Goal: Transaction & Acquisition: Purchase product/service

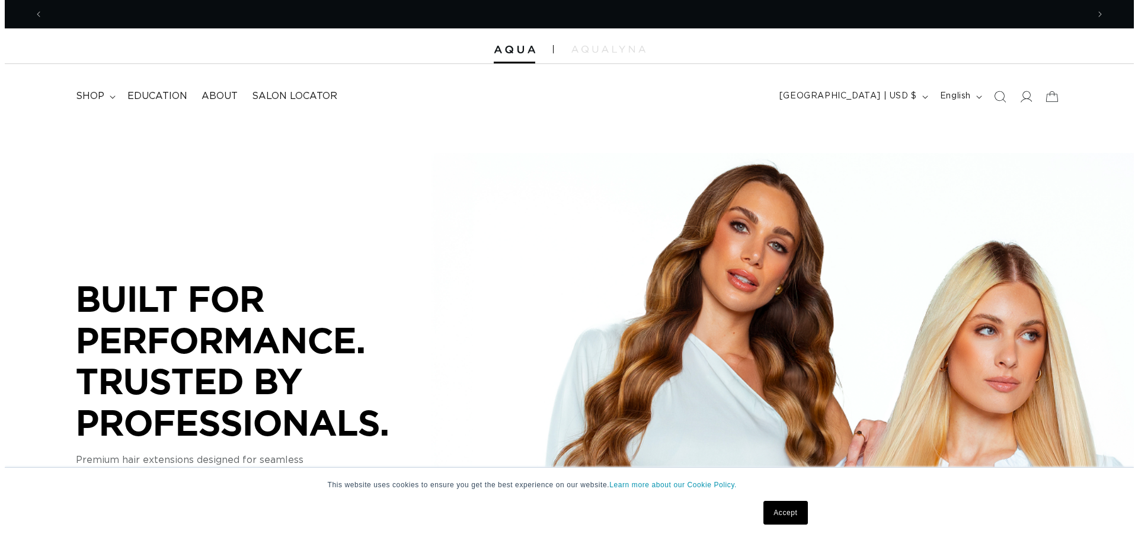
scroll to position [0, 1045]
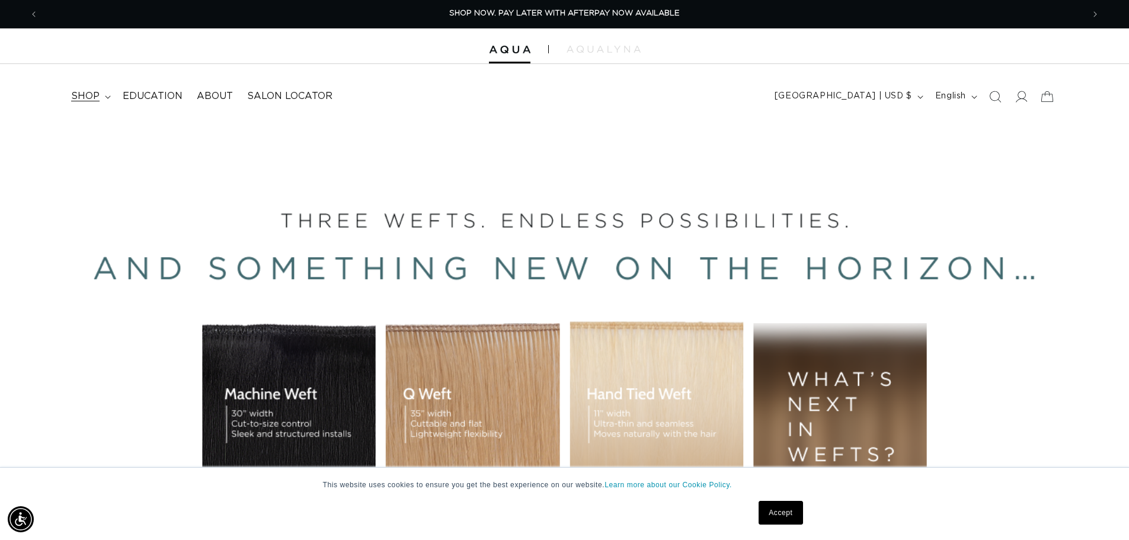
click at [79, 95] on span "shop" at bounding box center [85, 96] width 28 height 12
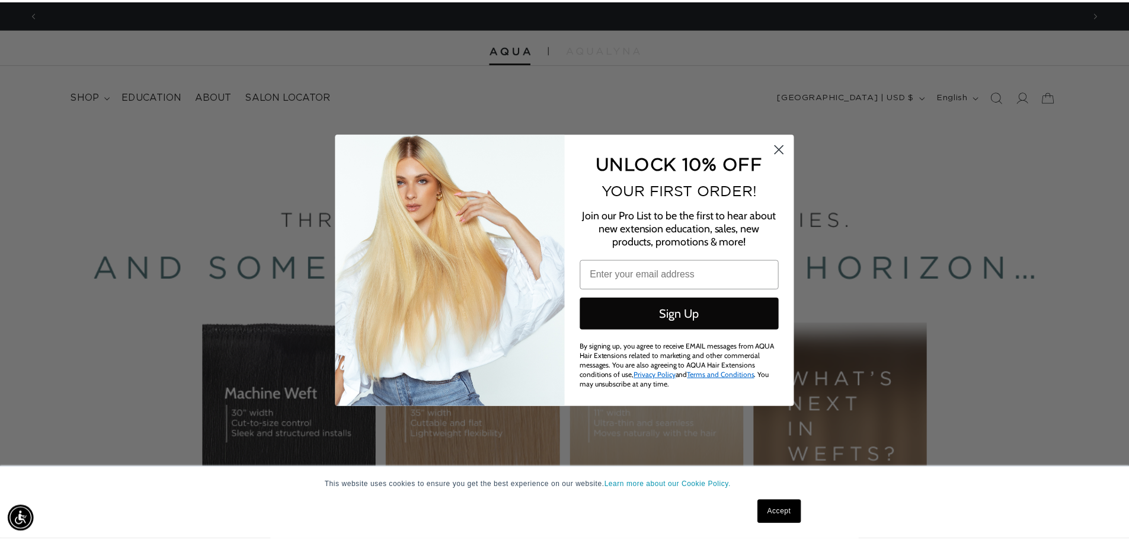
scroll to position [0, 2108]
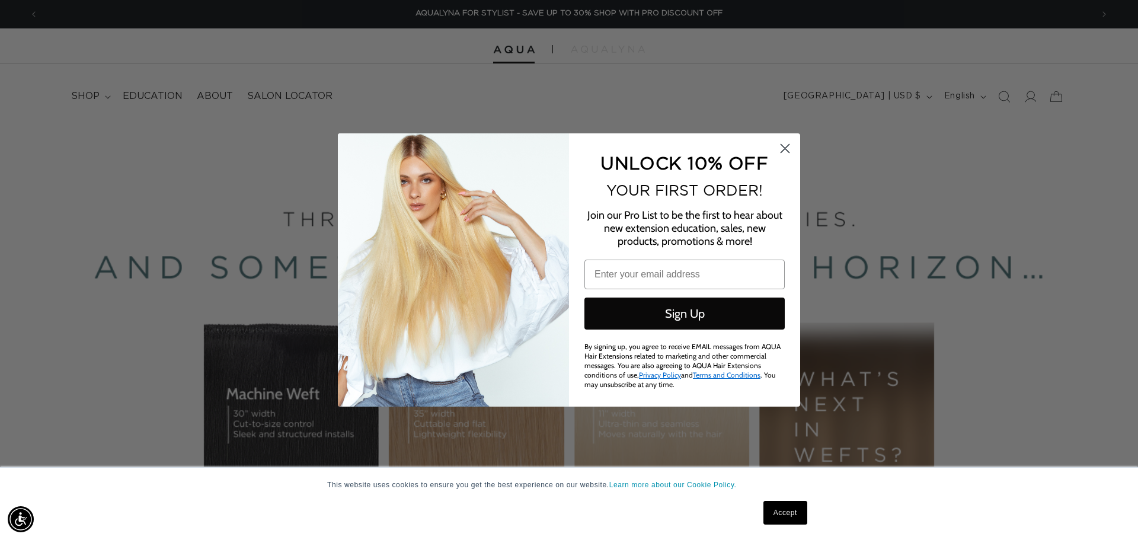
click at [788, 153] on circle "Close dialog" at bounding box center [785, 149] width 20 height 20
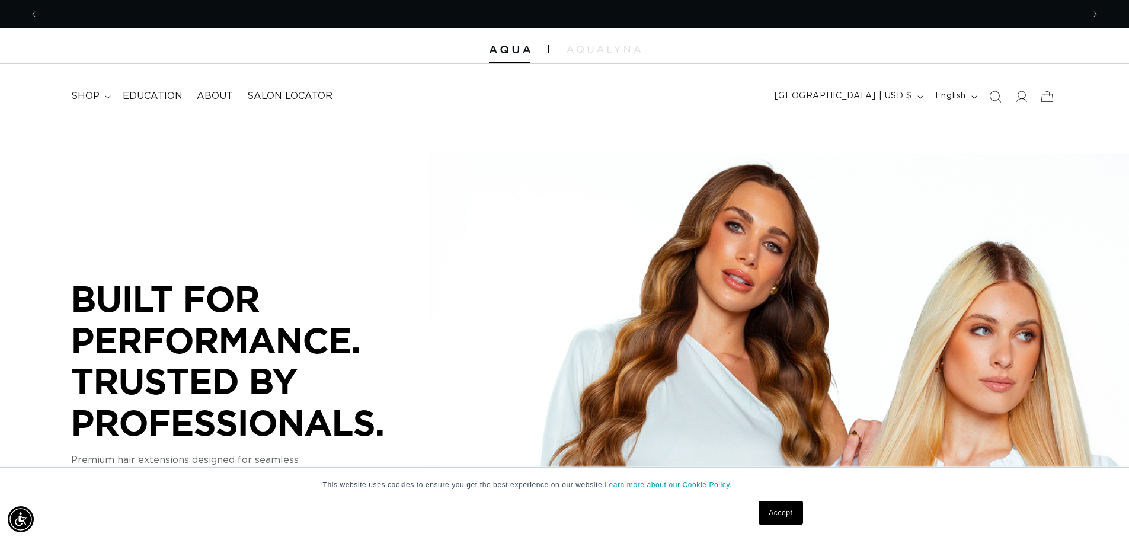
scroll to position [0, 0]
click at [105, 95] on icon at bounding box center [108, 97] width 6 height 4
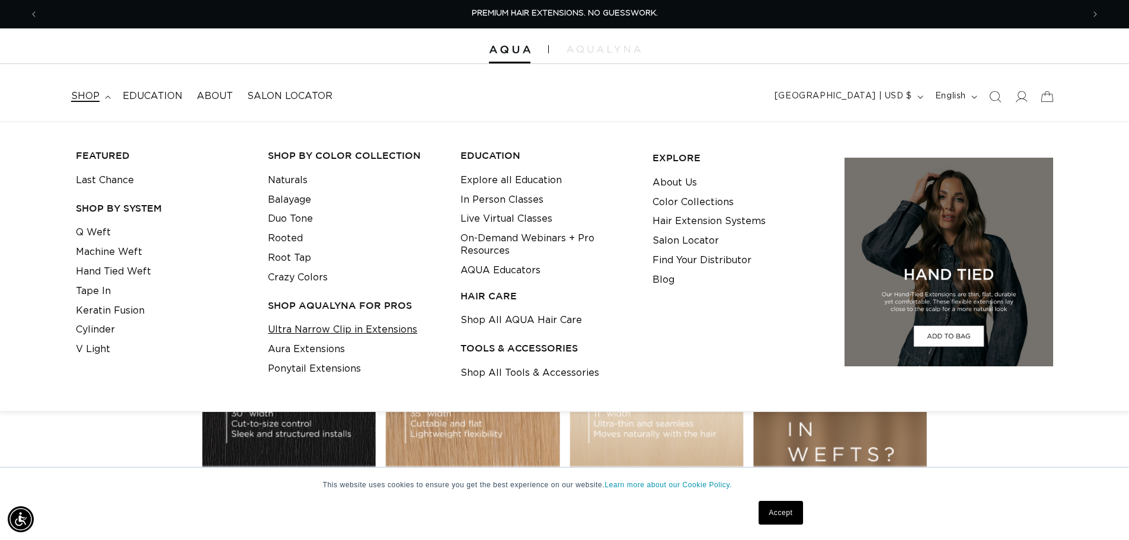
click at [338, 328] on link "Ultra Narrow Clip in Extensions" at bounding box center [342, 330] width 149 height 20
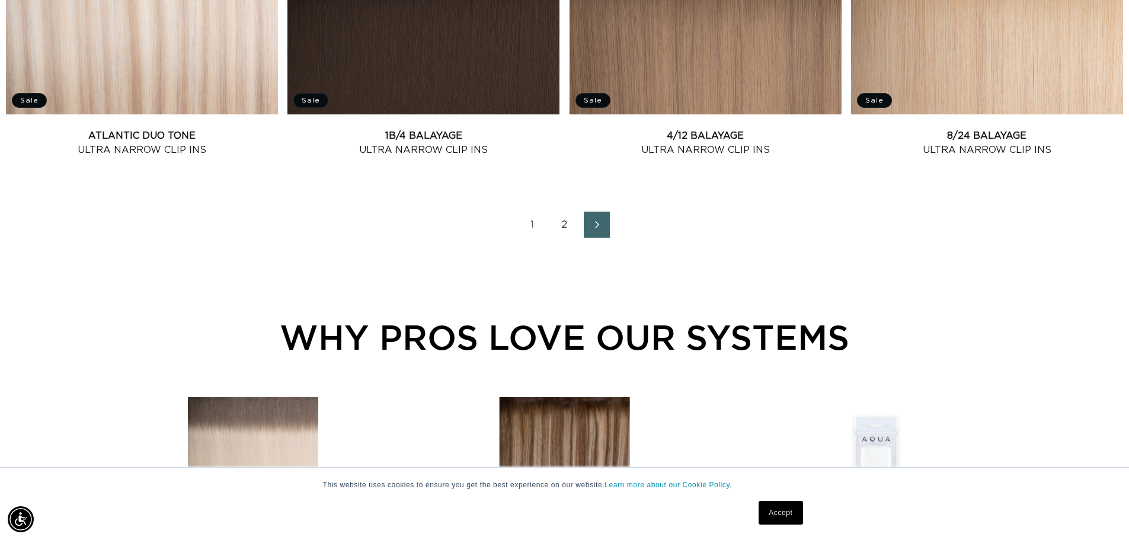
scroll to position [0, 1045]
click at [564, 224] on link "2" at bounding box center [565, 225] width 26 height 26
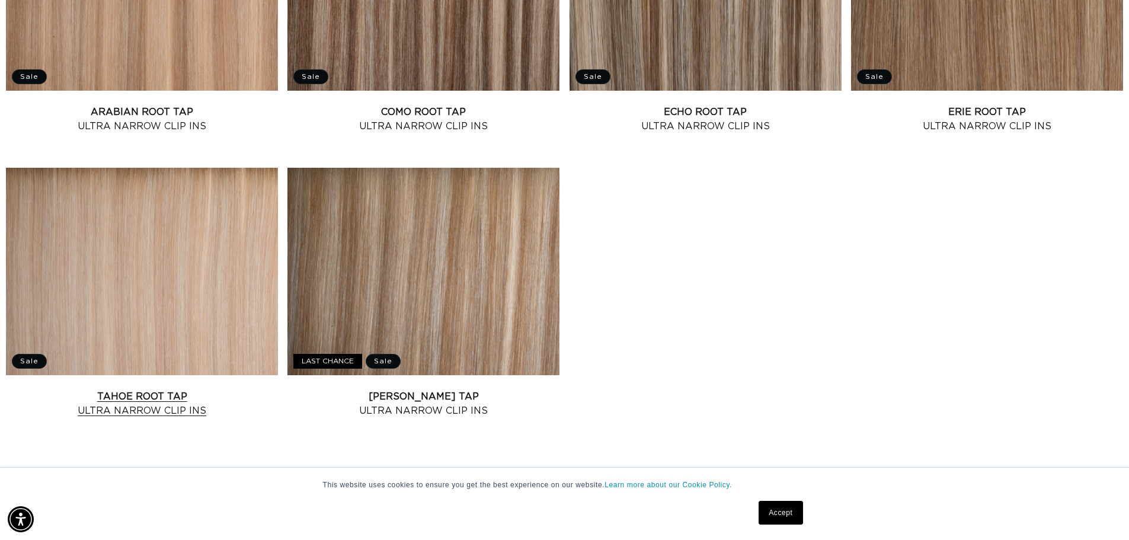
click at [188, 389] on link "Tahoe Root Tap Ultra Narrow Clip Ins" at bounding box center [142, 403] width 272 height 28
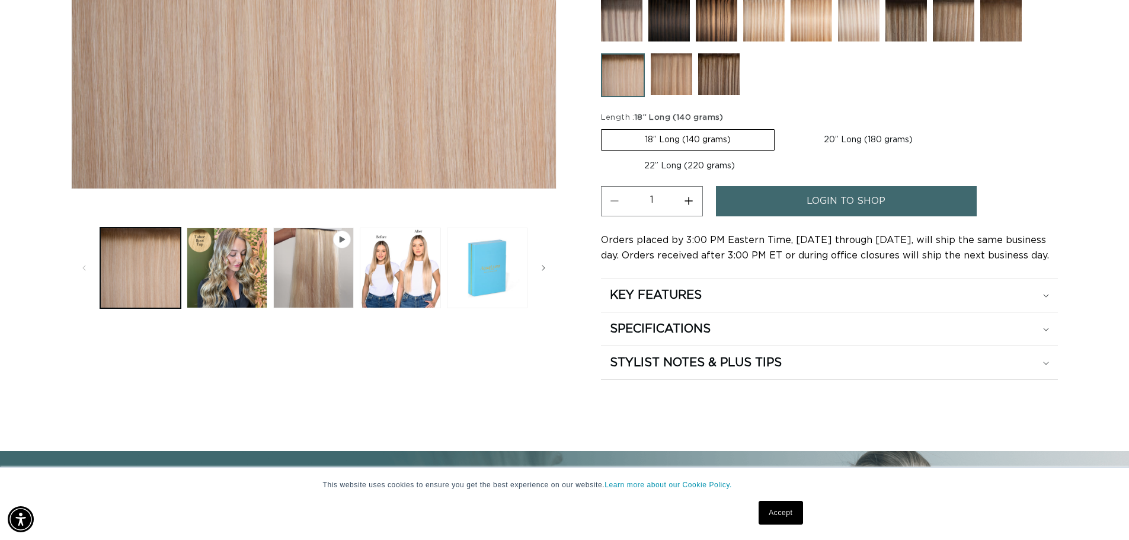
scroll to position [0, 1045]
click at [139, 276] on button "Load image 1 in gallery view" at bounding box center [140, 268] width 81 height 81
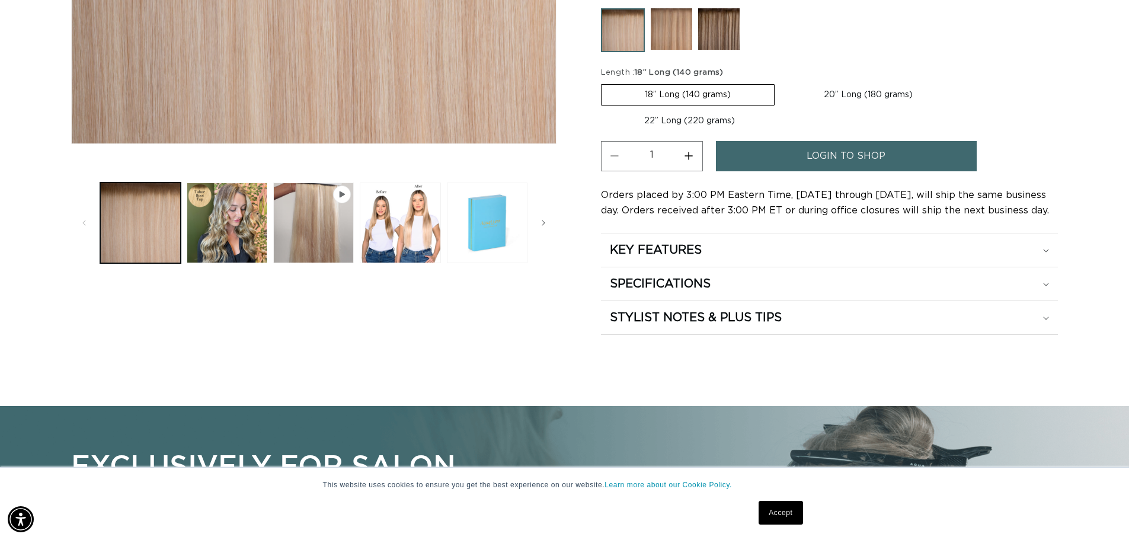
scroll to position [0, 2090]
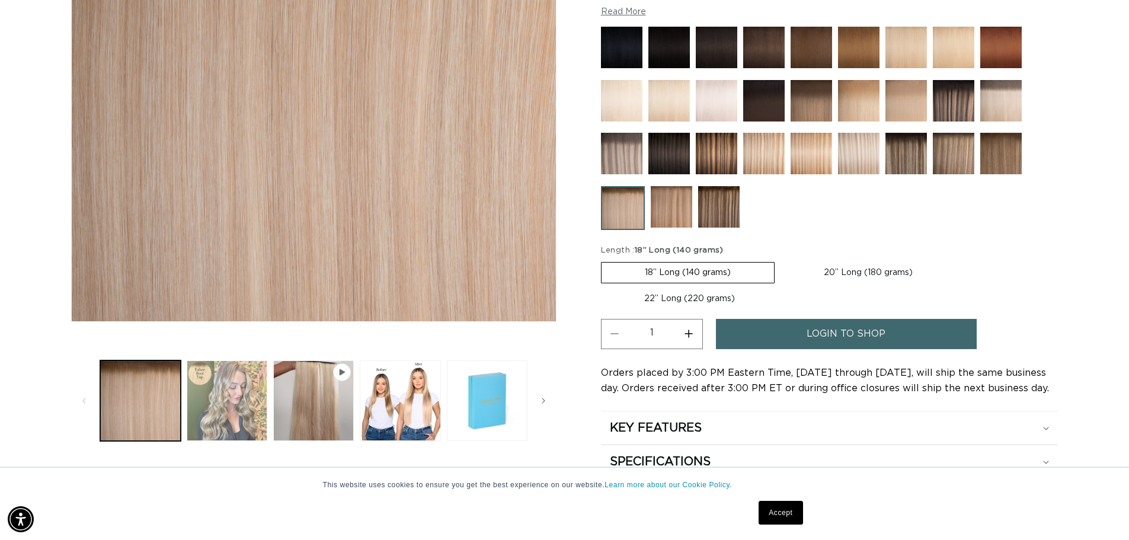
click at [225, 376] on button "Load image 2 in gallery view" at bounding box center [227, 400] width 81 height 81
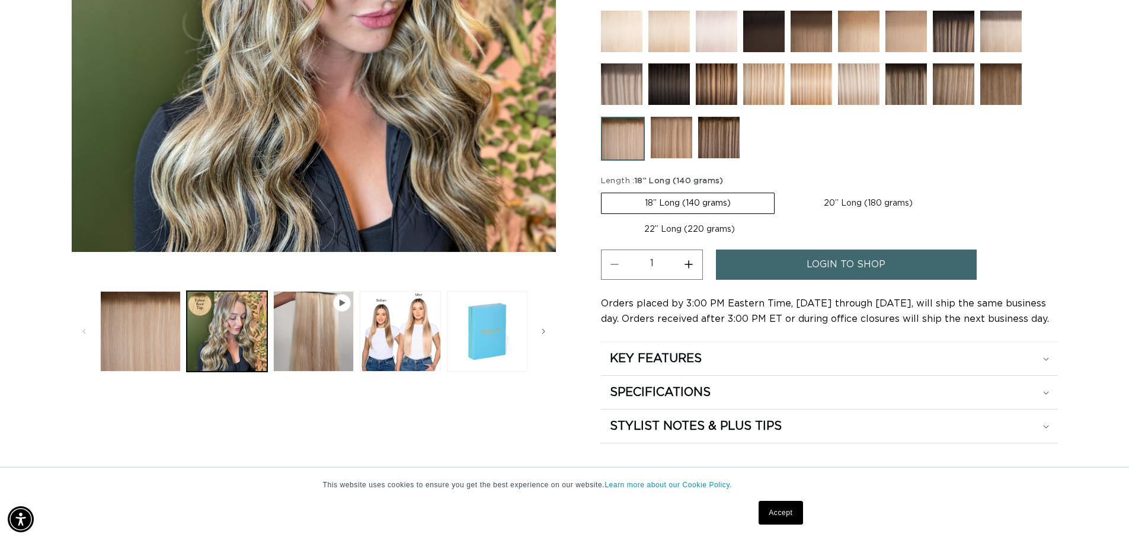
scroll to position [401, 0]
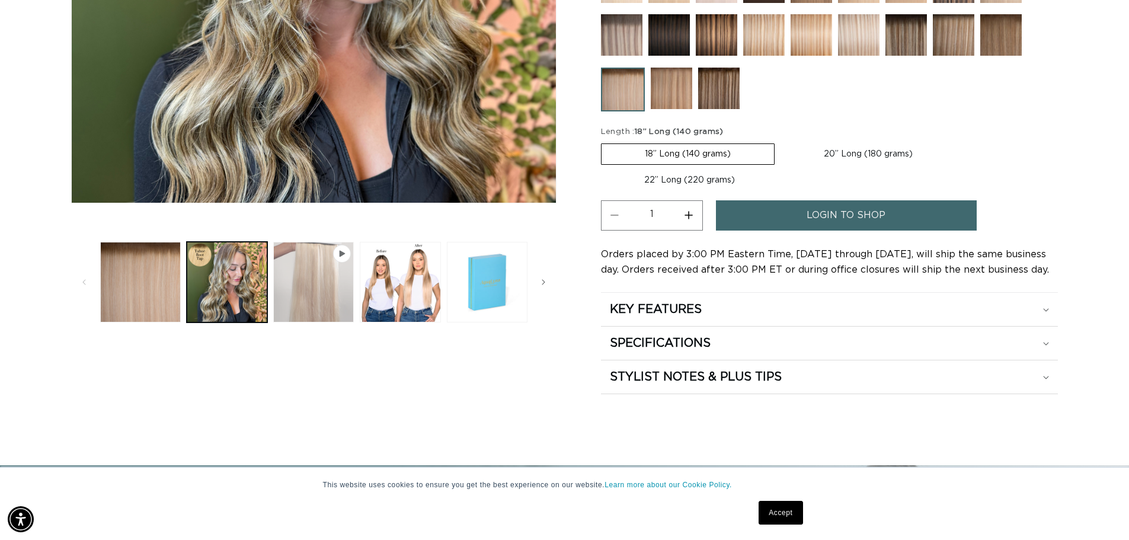
click at [318, 300] on button "Play video 1 in gallery view" at bounding box center [313, 282] width 81 height 81
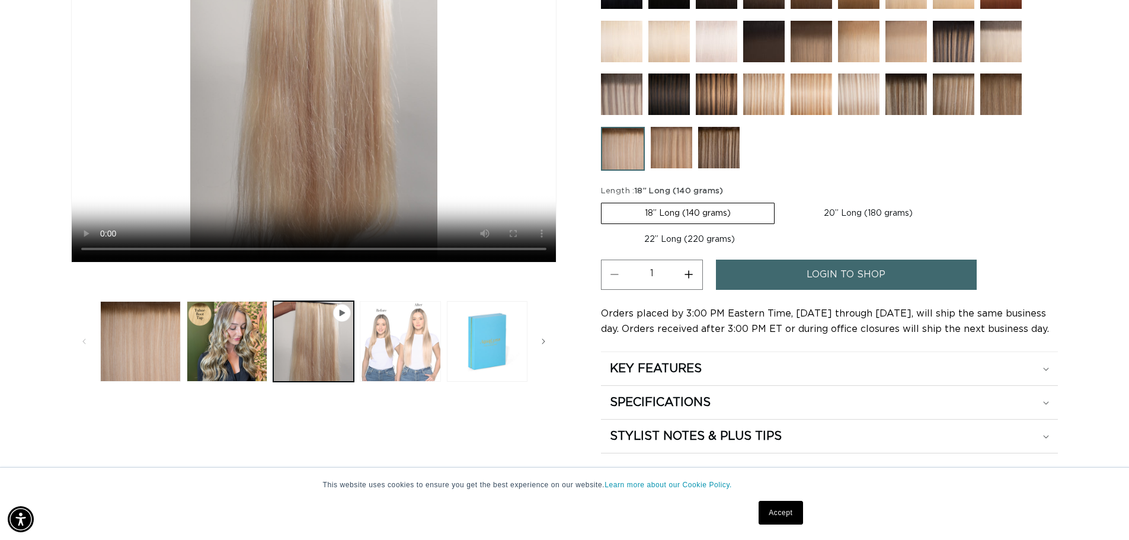
scroll to position [0, 0]
click at [391, 348] on button "Load image 3 in gallery view" at bounding box center [400, 341] width 81 height 81
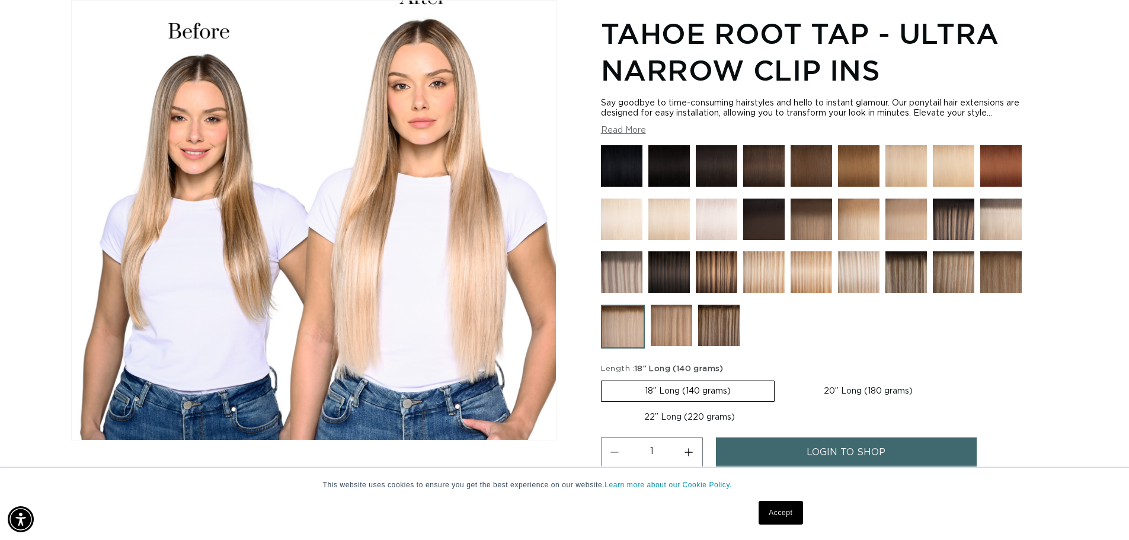
scroll to position [0, 2090]
click at [574, 276] on div "Image 3 is now available in gallery view Skip to product information Open media…" at bounding box center [564, 315] width 987 height 631
click at [574, 304] on div "Image 3 is now available in gallery view Skip to product information Open media…" at bounding box center [564, 315] width 987 height 631
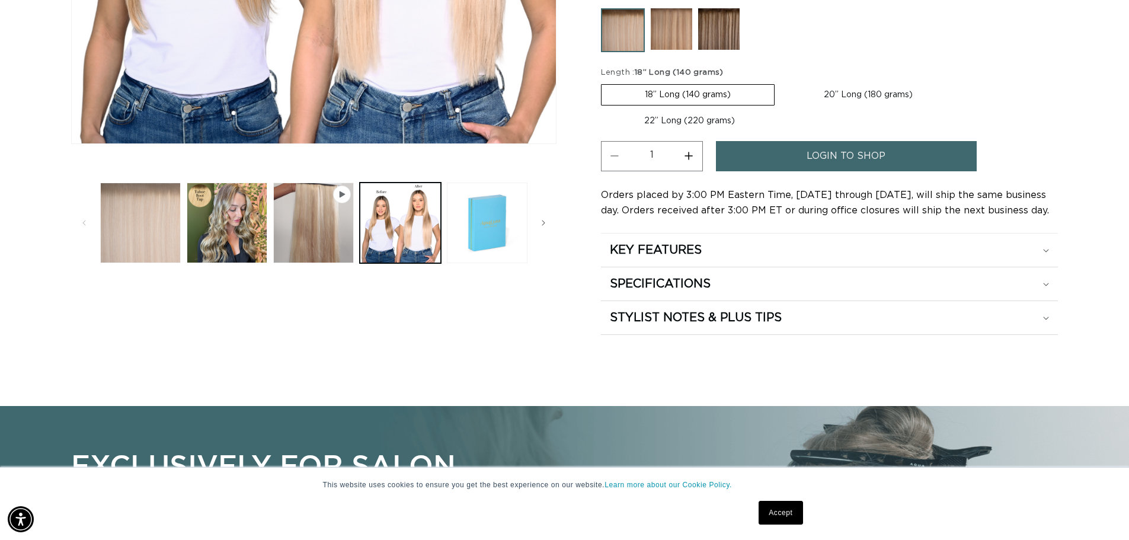
scroll to position [0, 1045]
click at [142, 240] on button "Load image 1 in gallery view" at bounding box center [140, 223] width 81 height 81
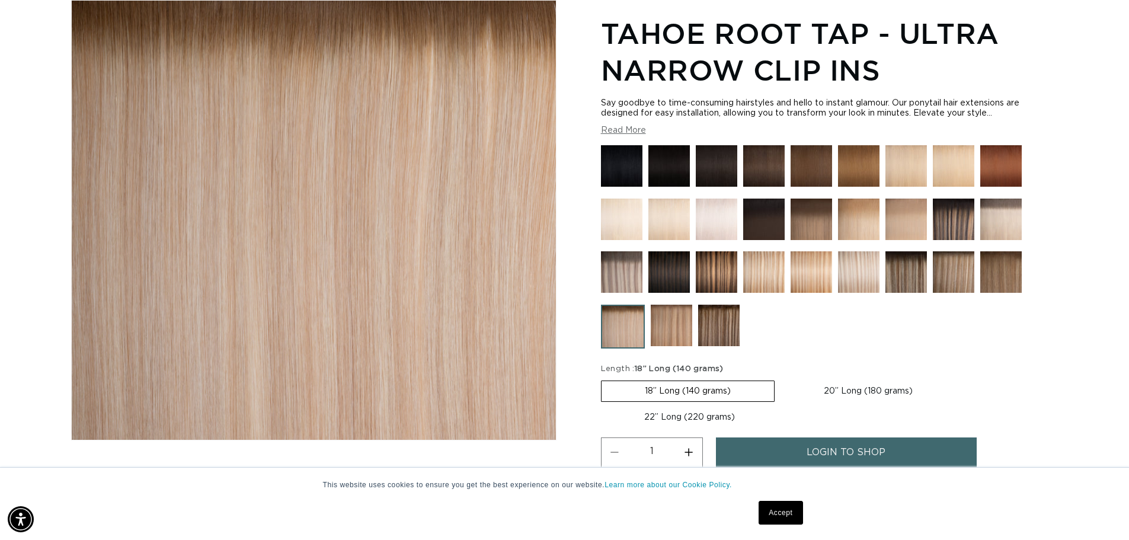
scroll to position [0, 2090]
click at [678, 333] on img at bounding box center [671, 325] width 41 height 41
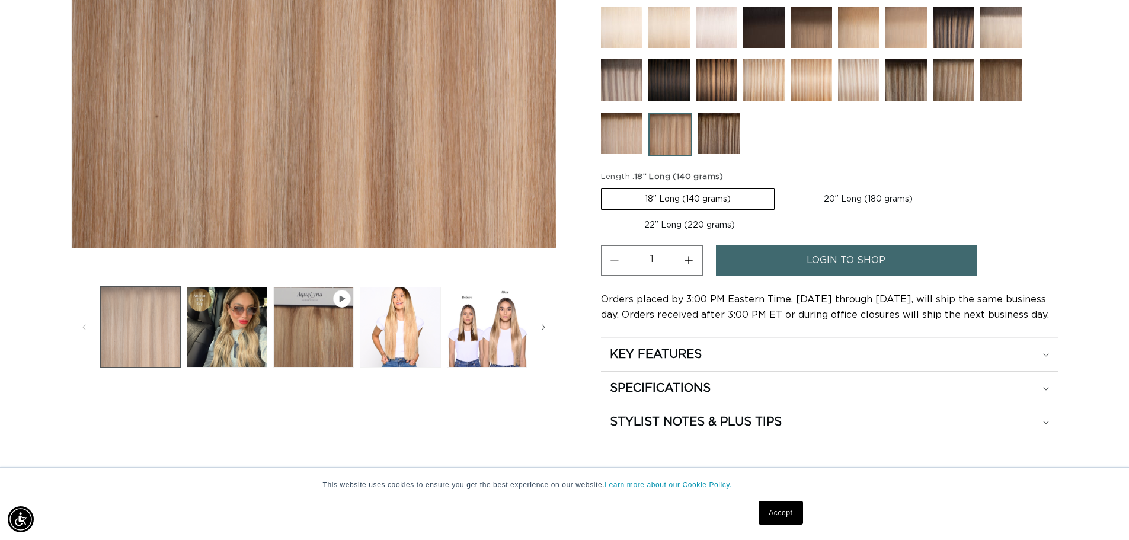
scroll to position [0, 1045]
click at [142, 330] on button "Load image 1 in gallery view" at bounding box center [140, 327] width 81 height 81
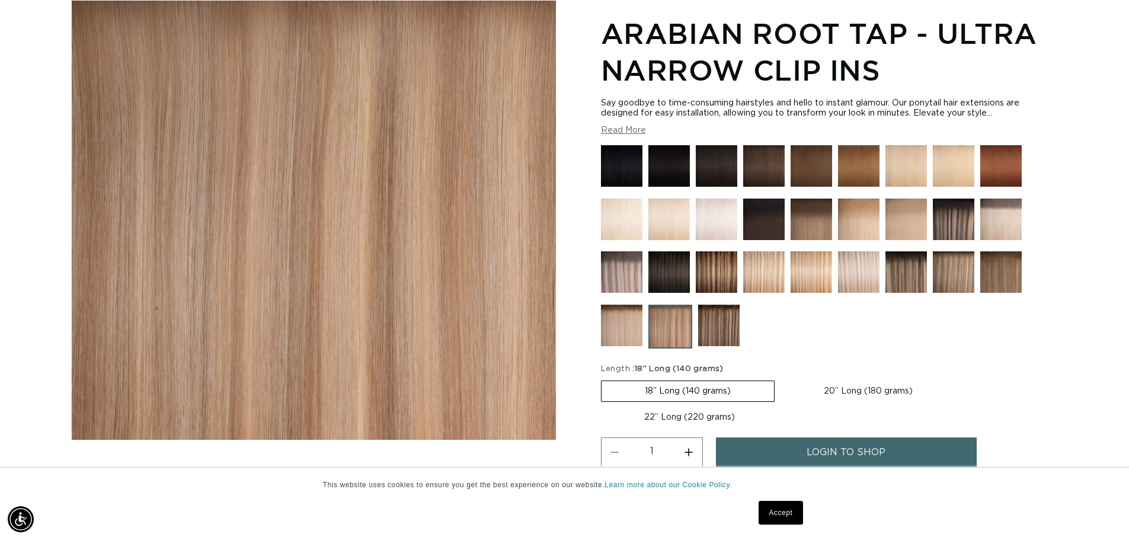
scroll to position [0, 2090]
click at [855, 225] on img at bounding box center [858, 219] width 41 height 41
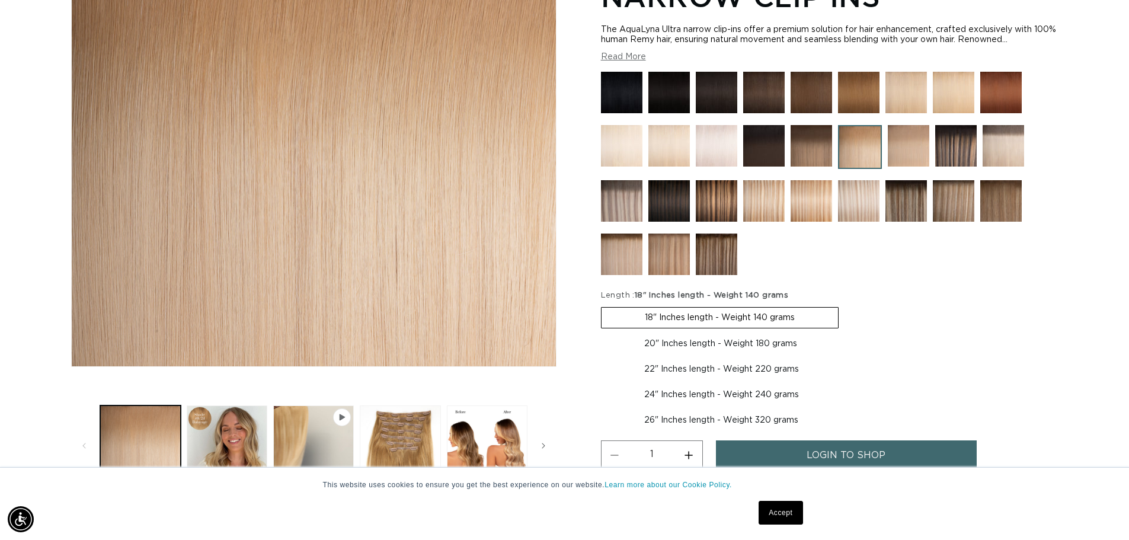
click at [664, 264] on img at bounding box center [668, 254] width 41 height 41
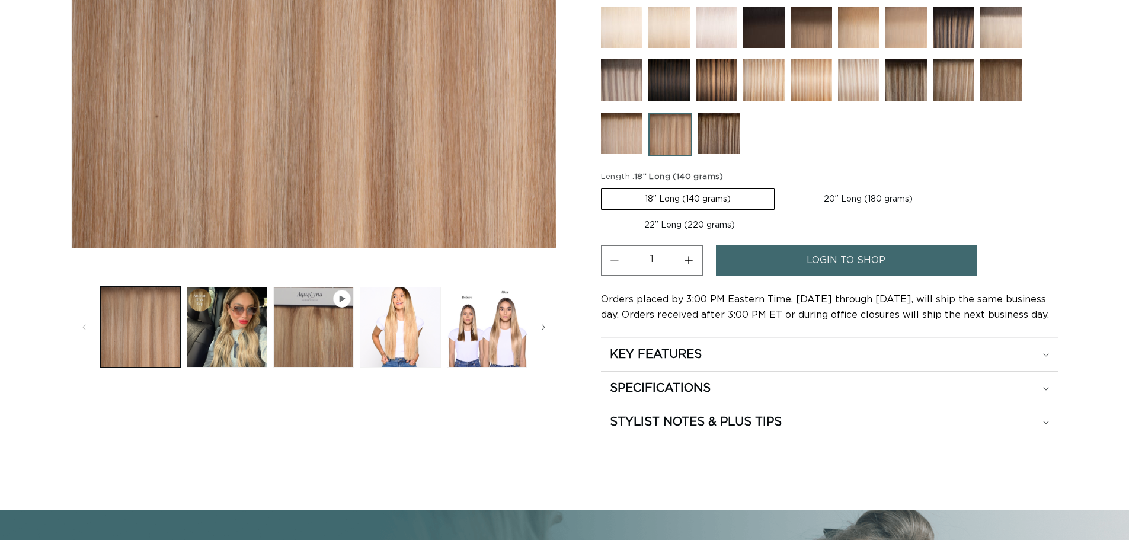
scroll to position [356, 0]
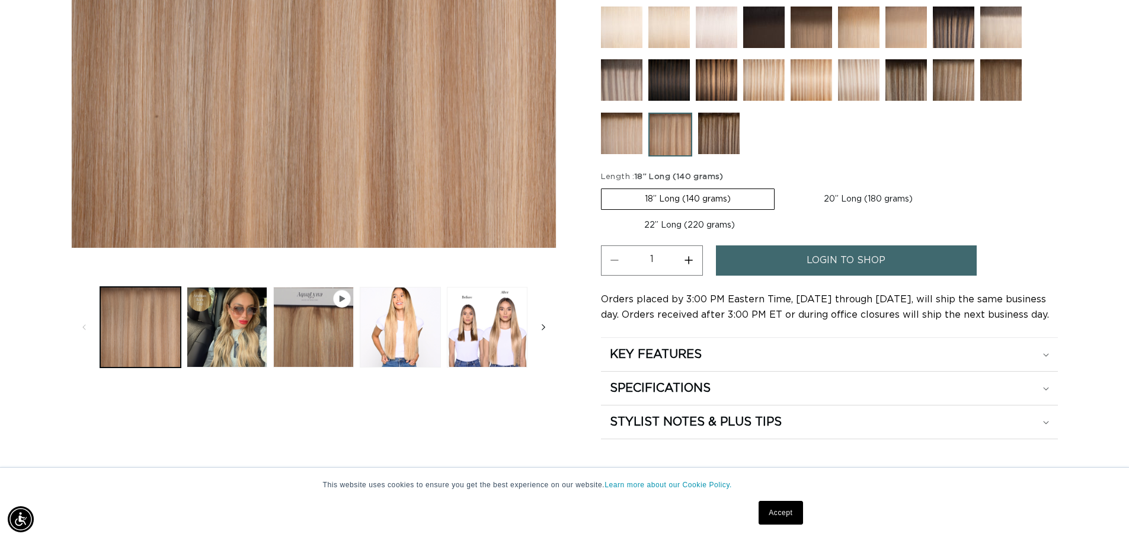
click at [543, 325] on icon "Slide right" at bounding box center [543, 327] width 4 height 13
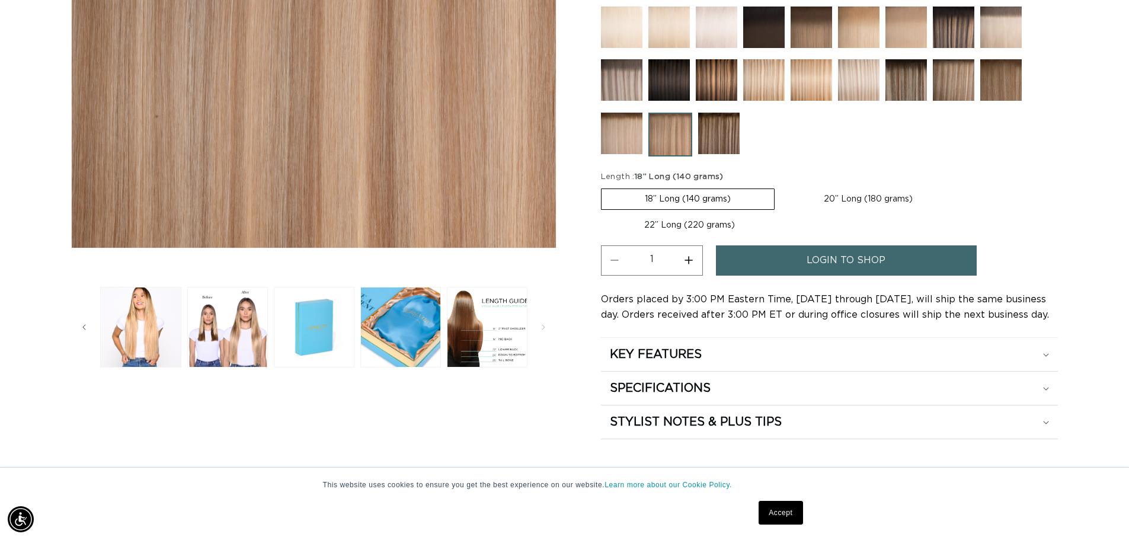
scroll to position [0, 2090]
click at [756, 201] on label "18” Long (140 grams) Variant sold out or unavailable" at bounding box center [688, 198] width 174 height 21
click at [605, 187] on input "18” Long (140 grams) Variant sold out or unavailable" at bounding box center [604, 186] width 1 height 1
